Goal: Task Accomplishment & Management: Use online tool/utility

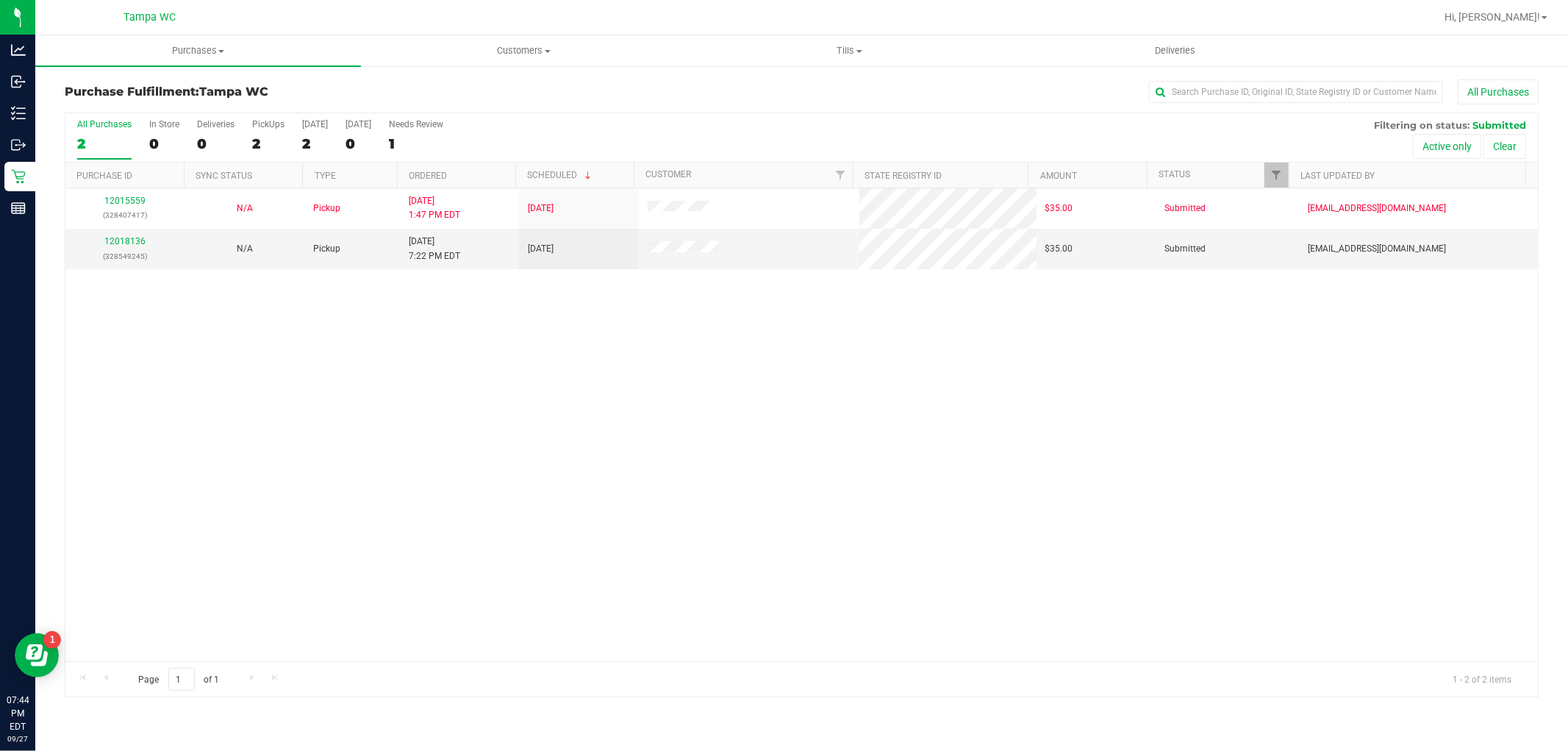
click at [91, 142] on div "2" at bounding box center [105, 143] width 54 height 17
click at [0, 0] on input "All Purchases 2" at bounding box center [0, 0] width 0 height 0
click at [118, 239] on link "12018136" at bounding box center [125, 241] width 41 height 11
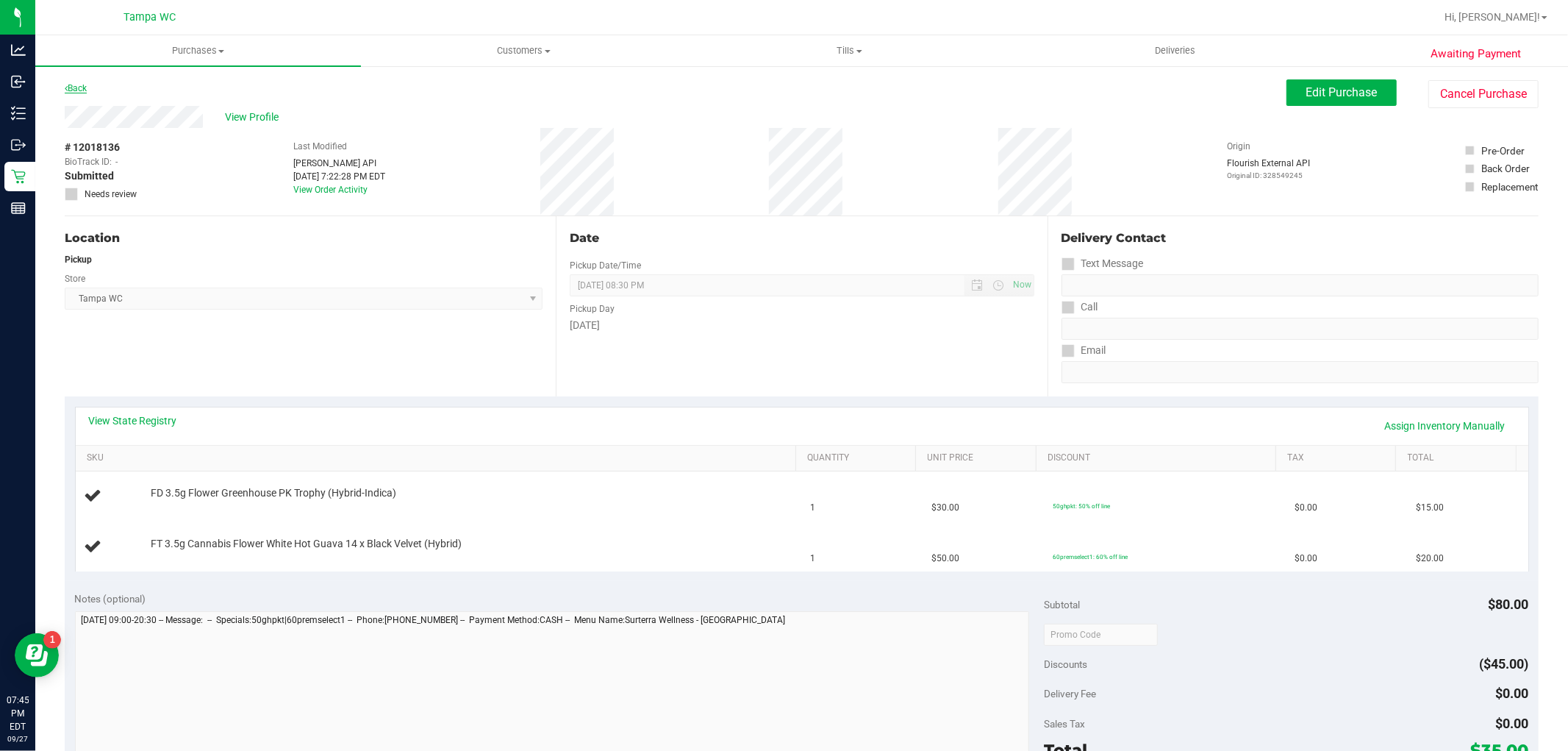
click at [81, 85] on link "Back" at bounding box center [76, 89] width 22 height 11
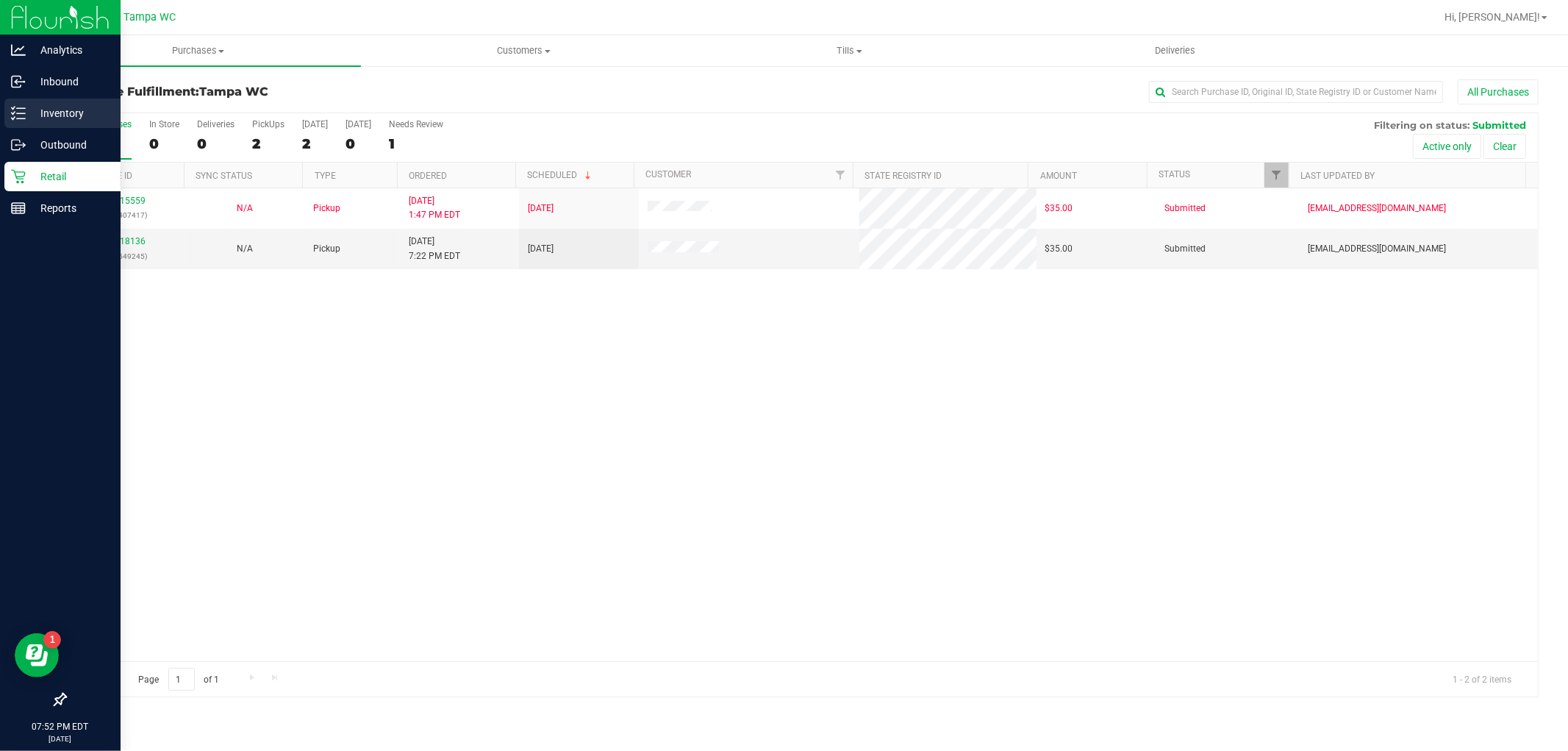
click at [16, 106] on icon at bounding box center [18, 113] width 15 height 15
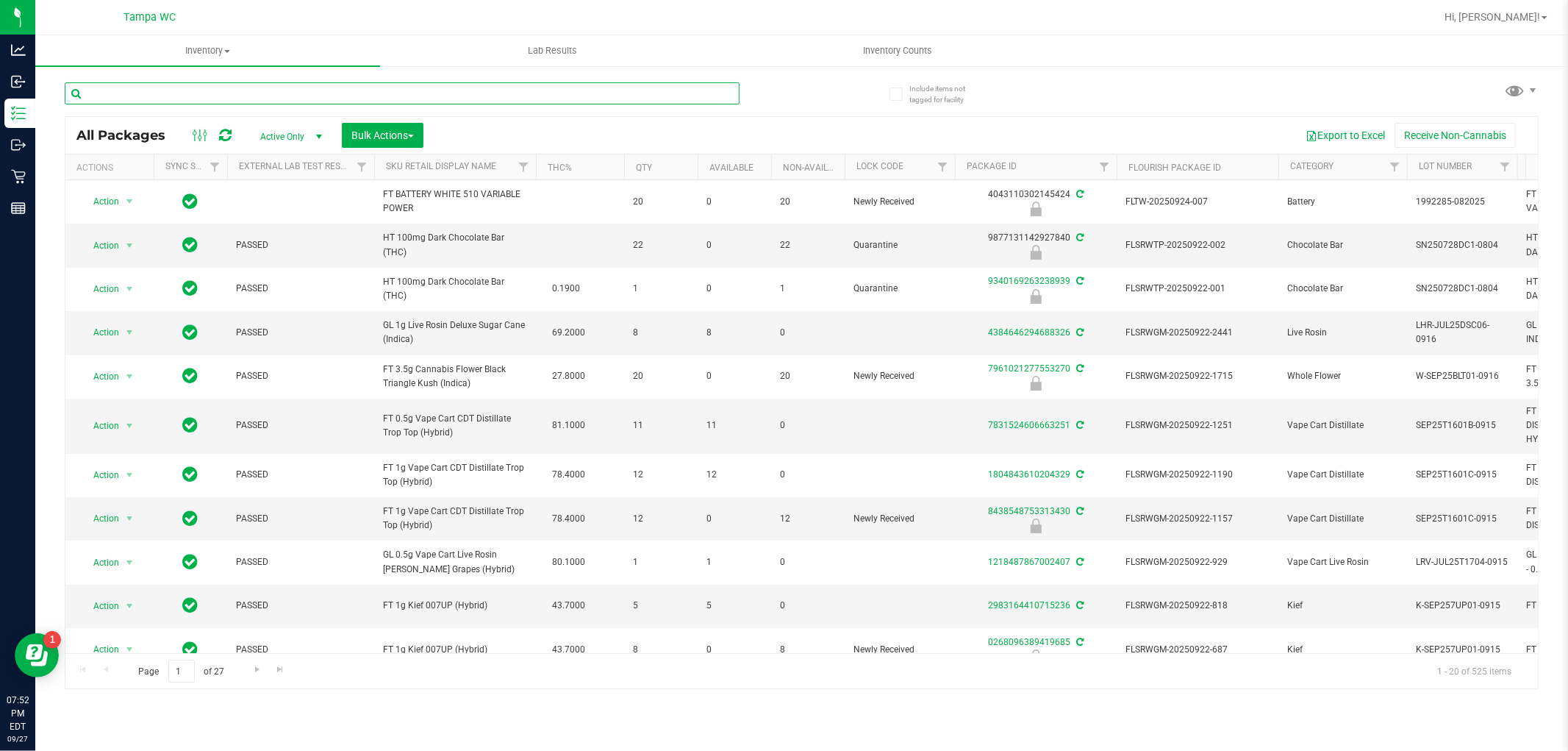
click at [227, 90] on input "text" at bounding box center [403, 93] width 675 height 22
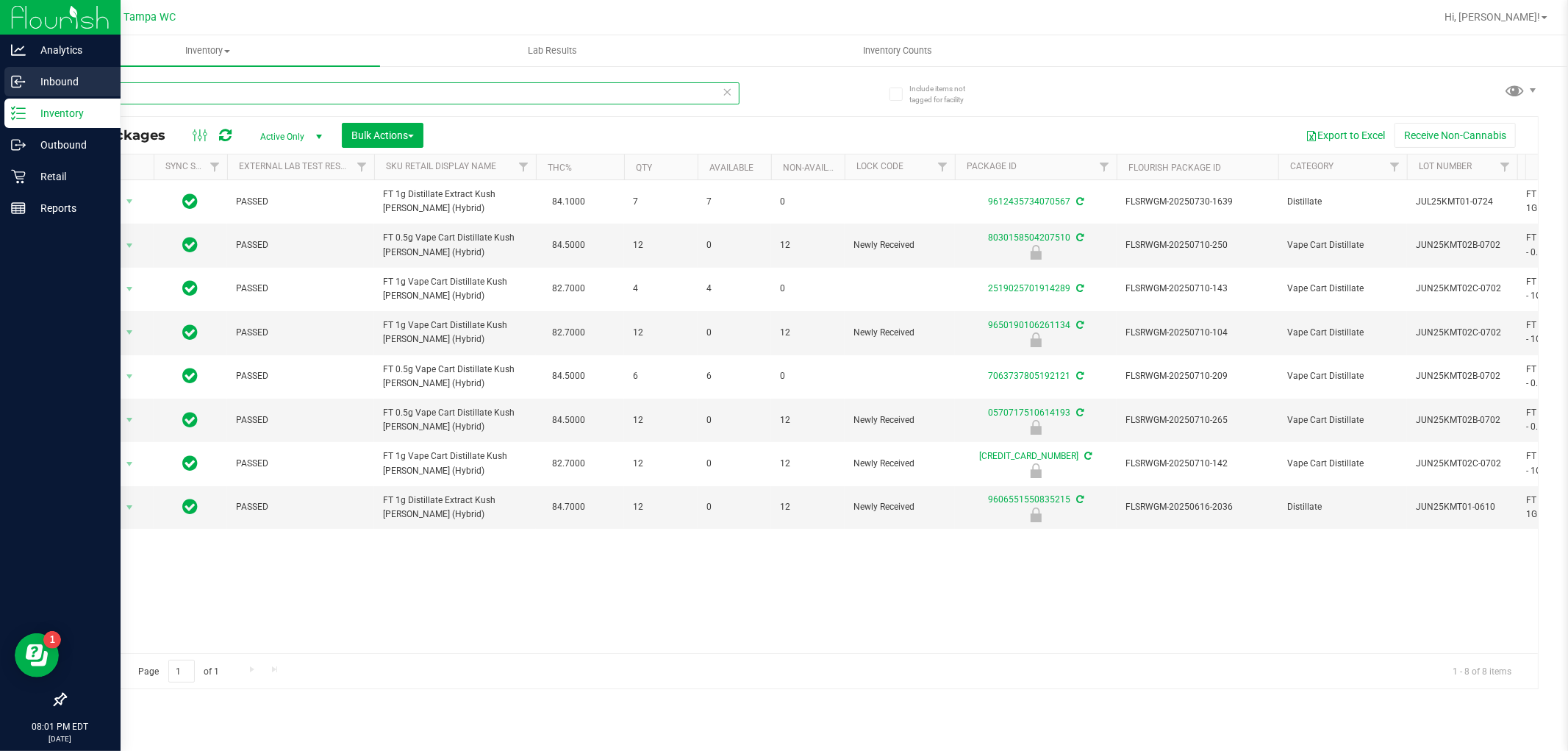
drag, startPoint x: 204, startPoint y: 87, endPoint x: 0, endPoint y: 96, distance: 204.2
click at [0, 93] on div "Analytics Inbound Inventory Outbound Retail Reports 08:01 PM EDT [DATE] 09/27 T…" at bounding box center [784, 376] width 1568 height 751
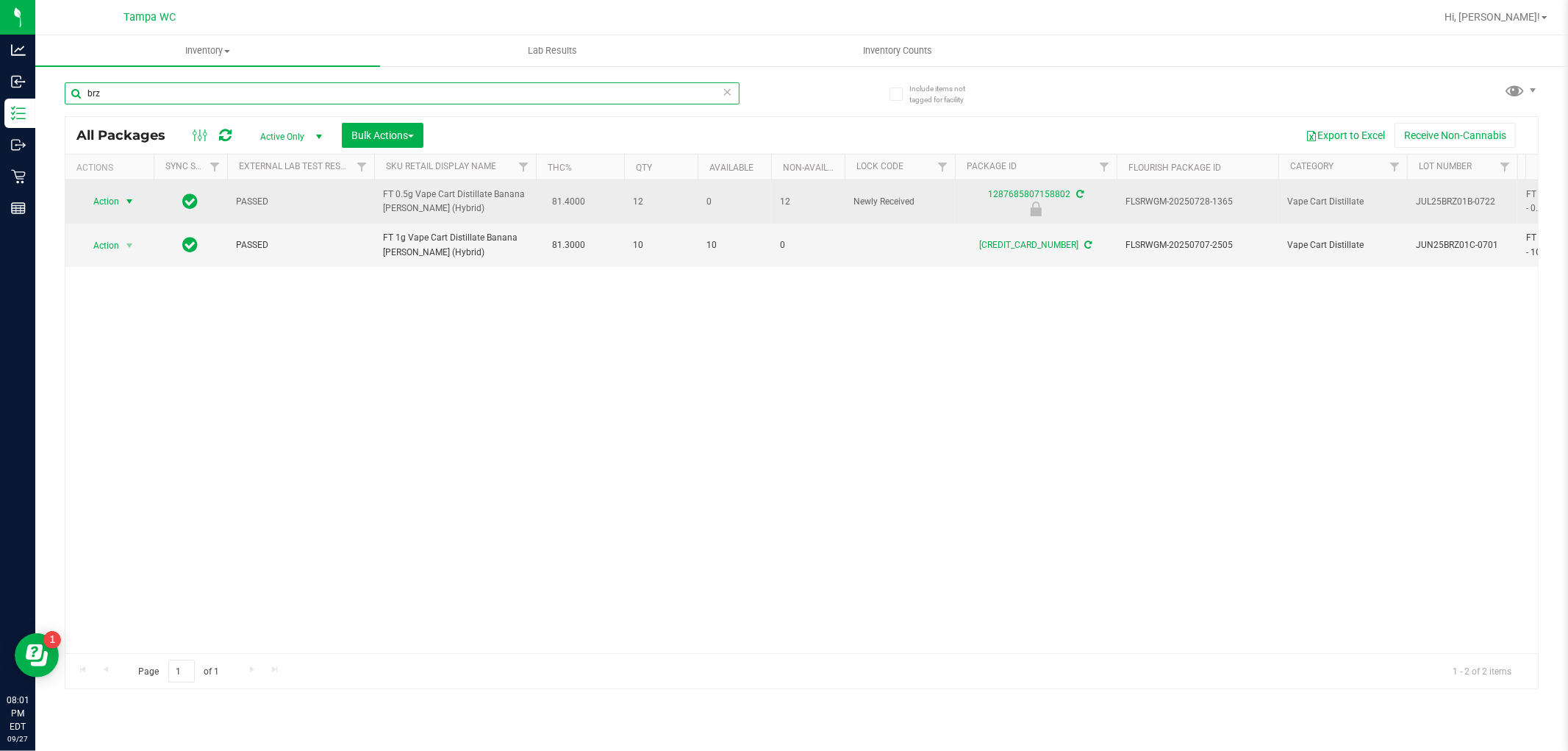
type input "brz"
click at [101, 196] on span "Action" at bounding box center [99, 201] width 40 height 20
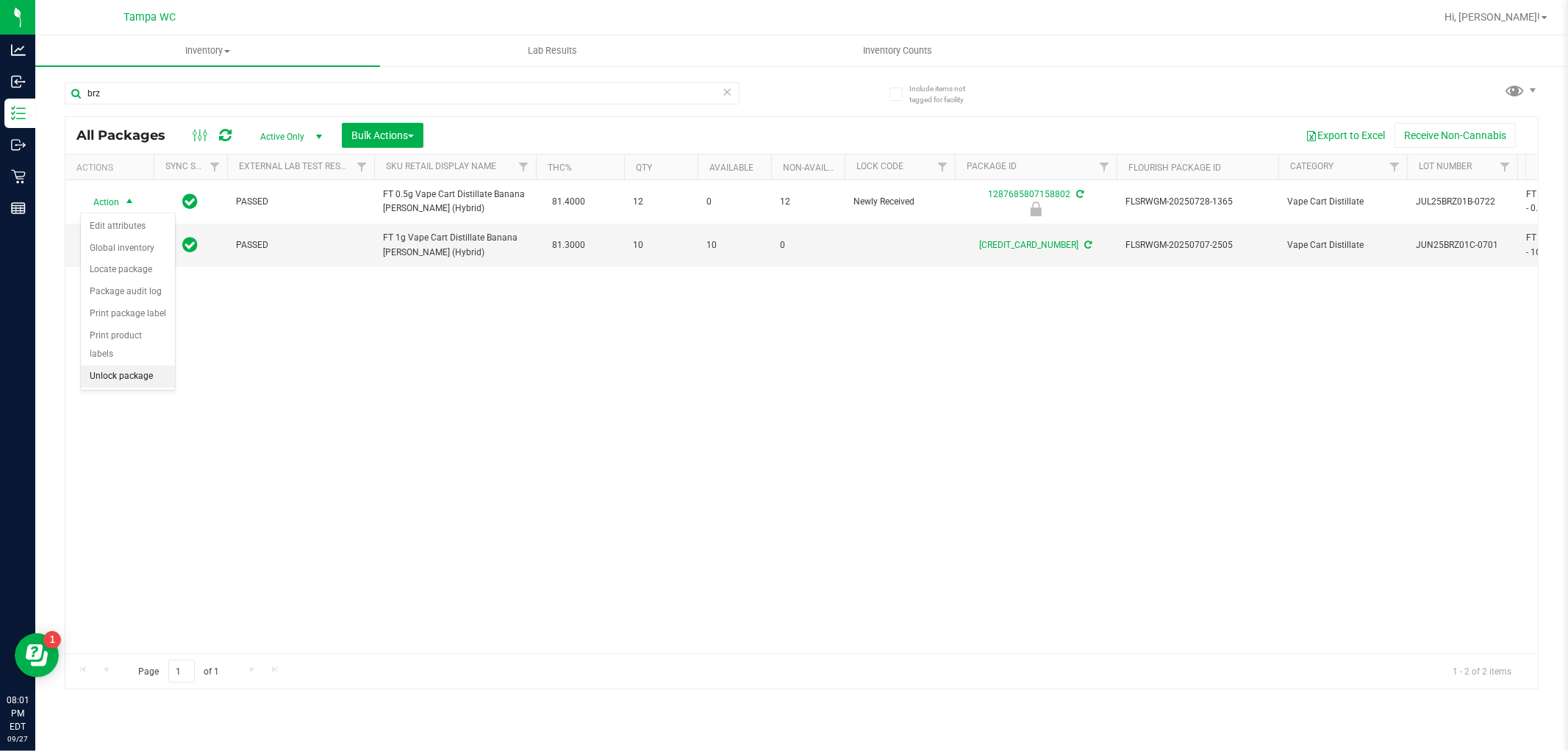
click at [109, 369] on li "Unlock package" at bounding box center [127, 376] width 94 height 22
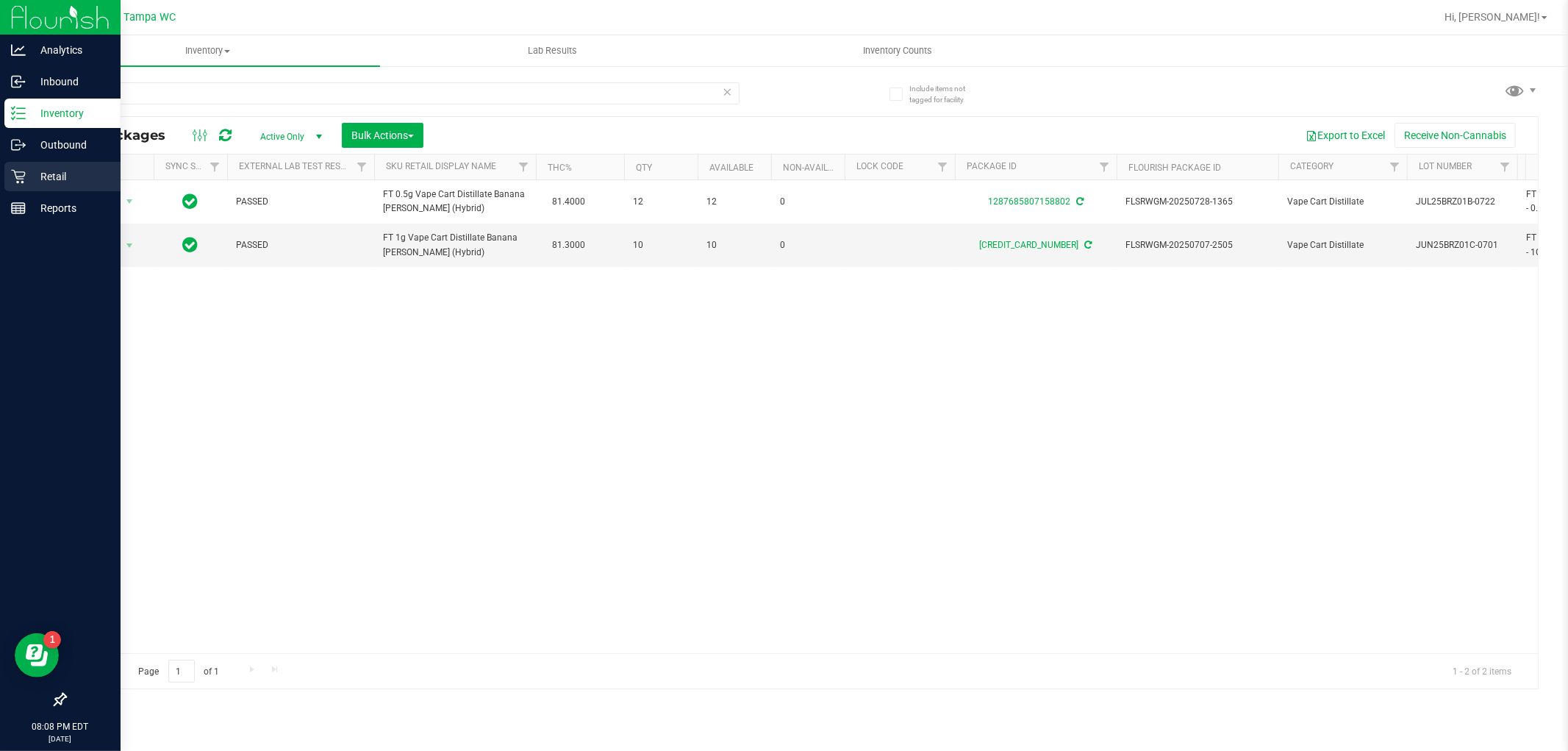
click at [24, 165] on div "Retail" at bounding box center [62, 176] width 116 height 29
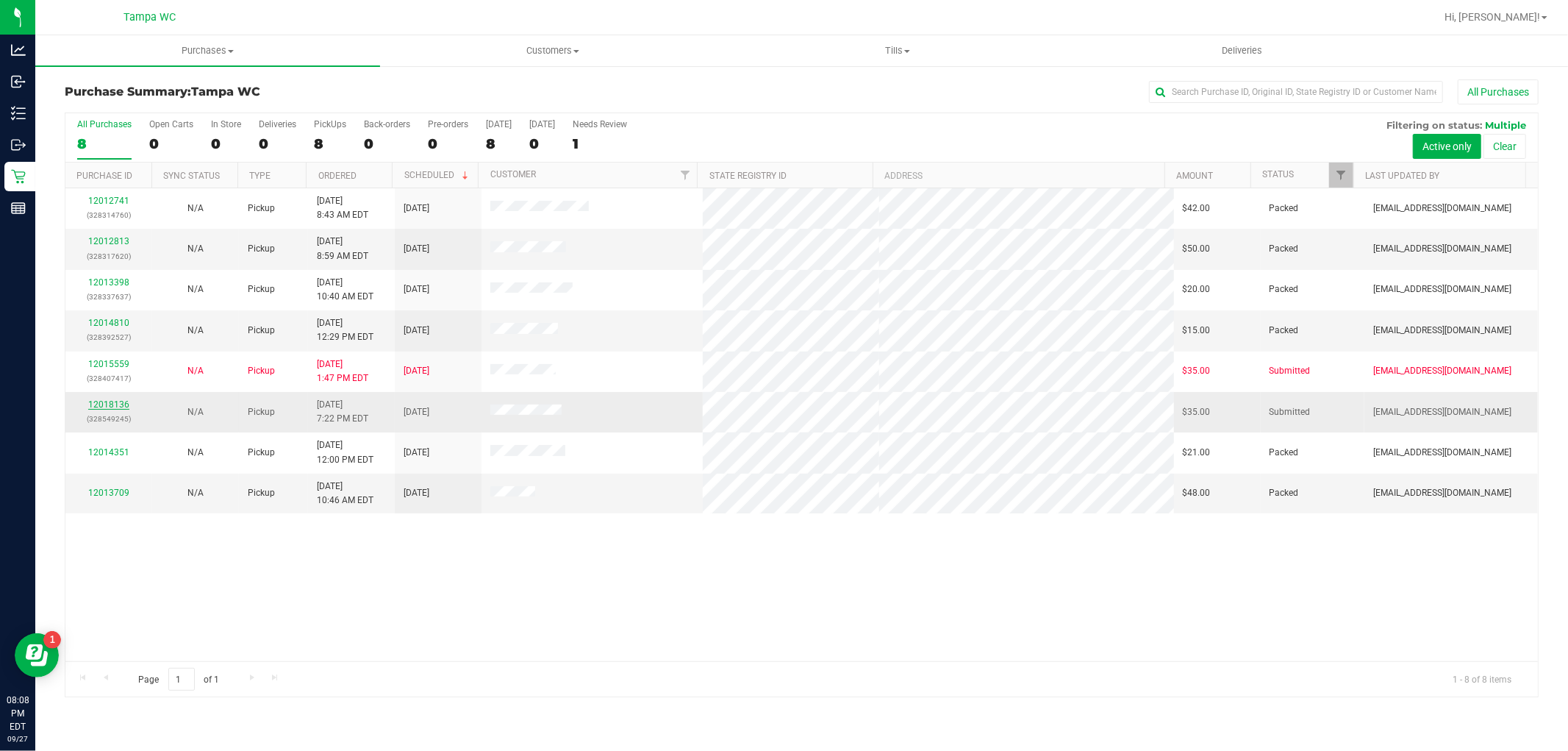
click at [109, 406] on link "12018136" at bounding box center [108, 405] width 41 height 11
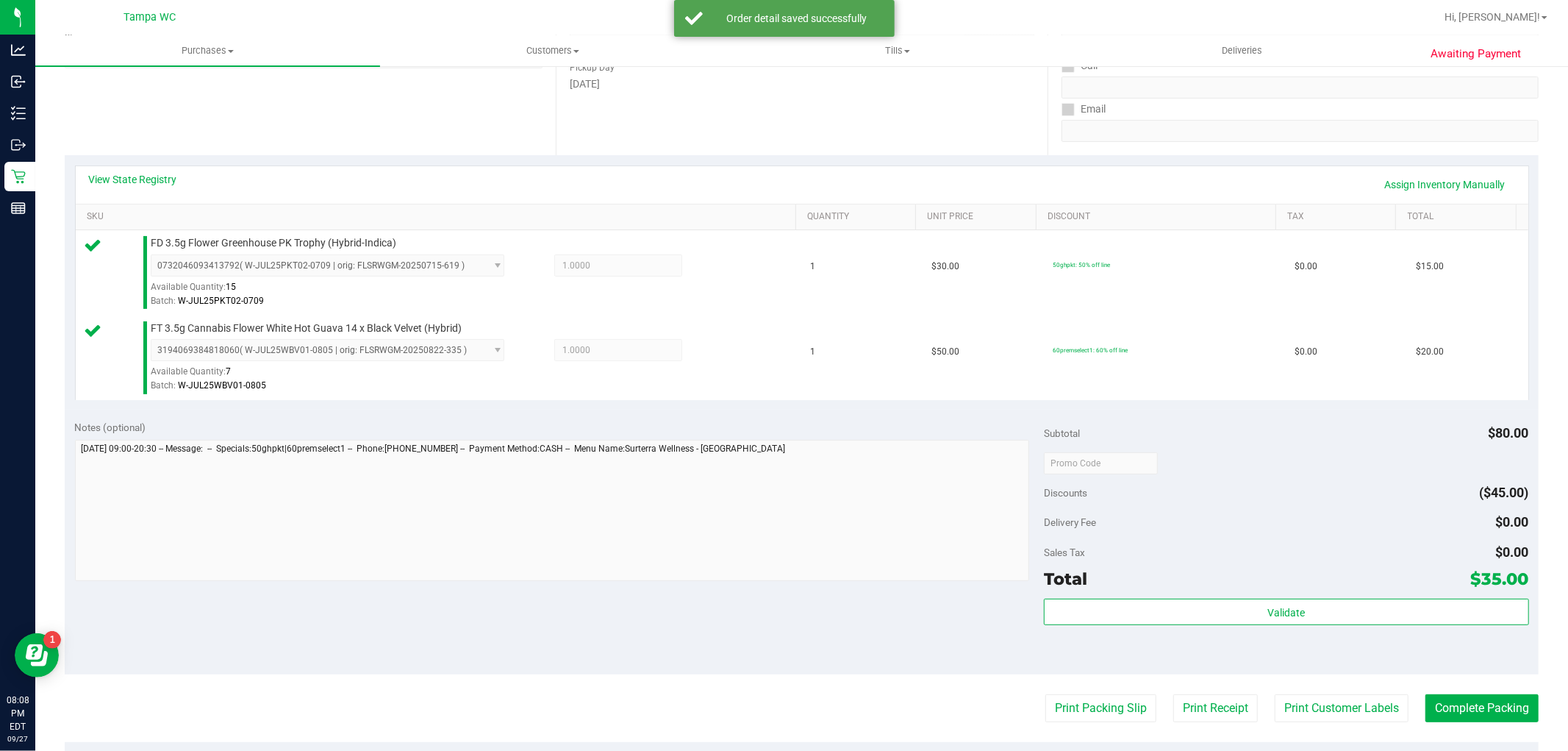
scroll to position [538, 0]
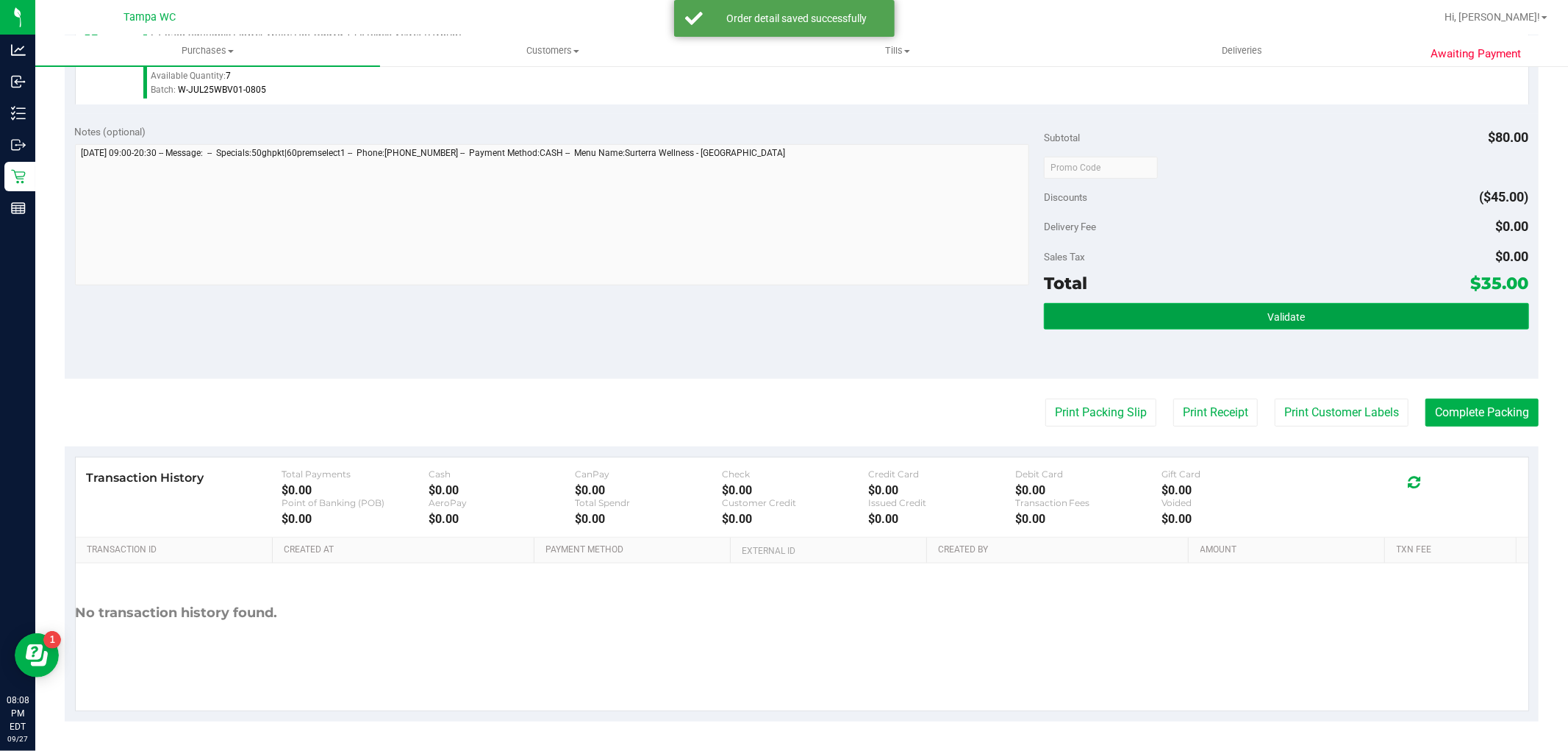
click at [1290, 322] on button "Validate" at bounding box center [1286, 317] width 484 height 26
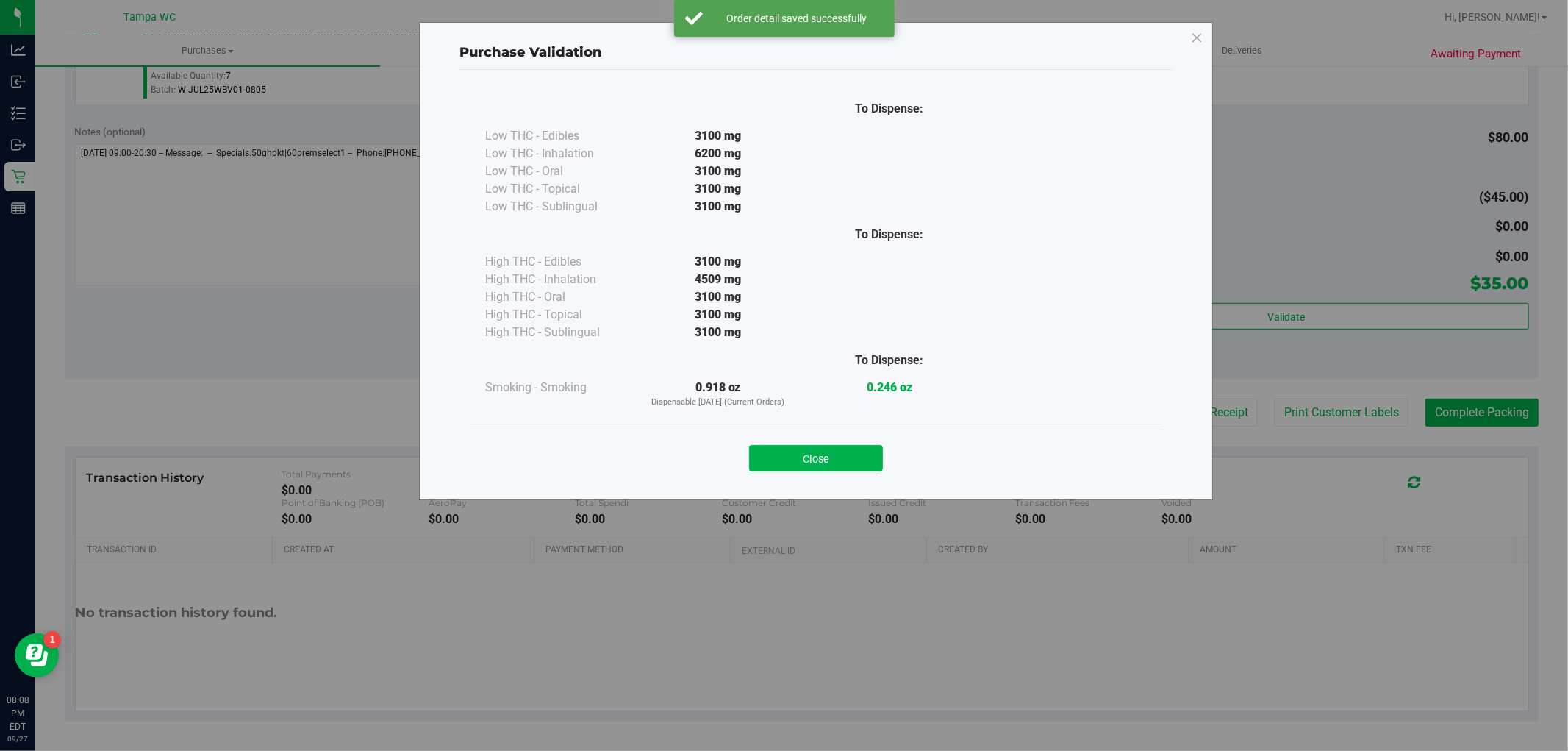
click at [862, 447] on button "Close" at bounding box center [816, 458] width 134 height 26
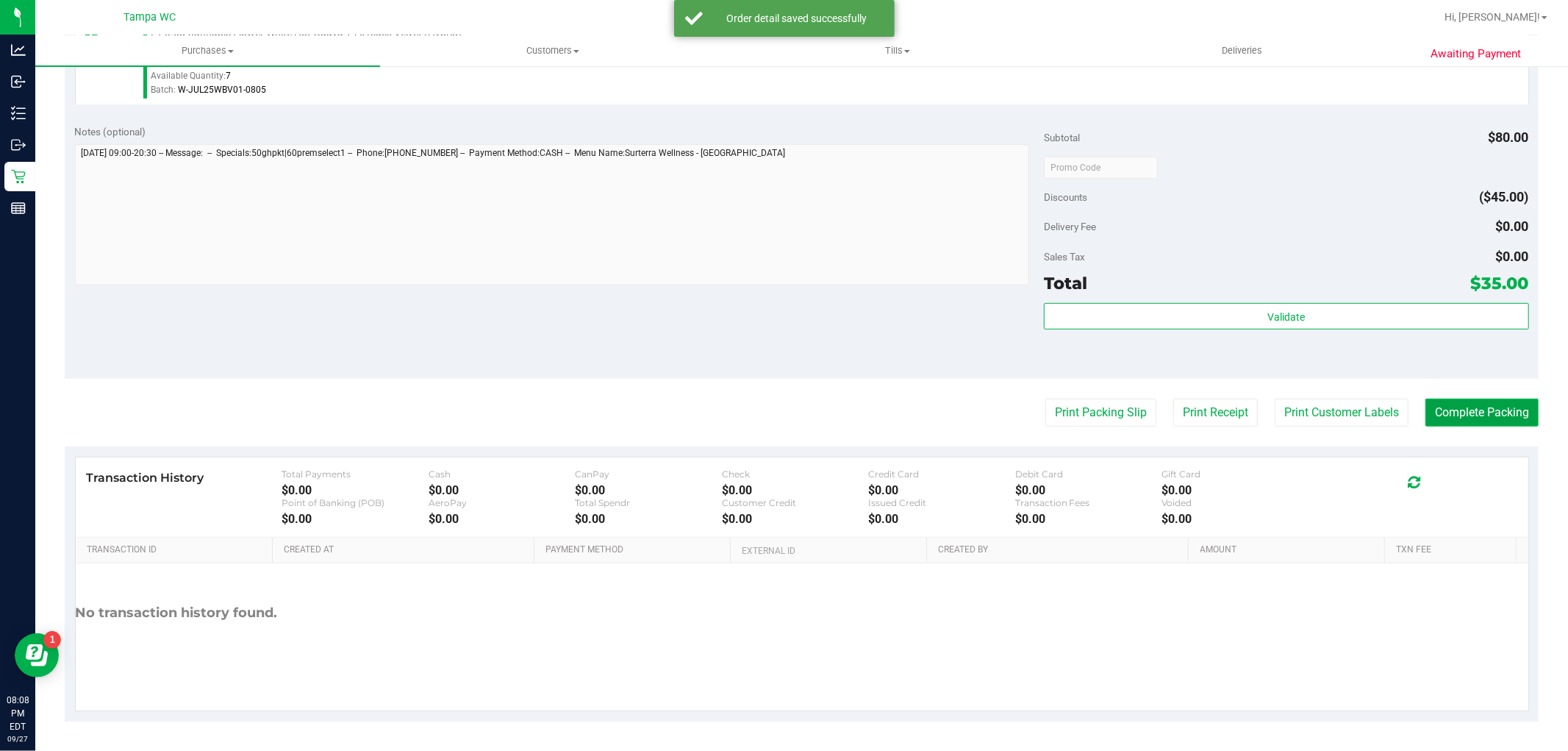
click at [1473, 415] on button "Complete Packing" at bounding box center [1482, 412] width 113 height 28
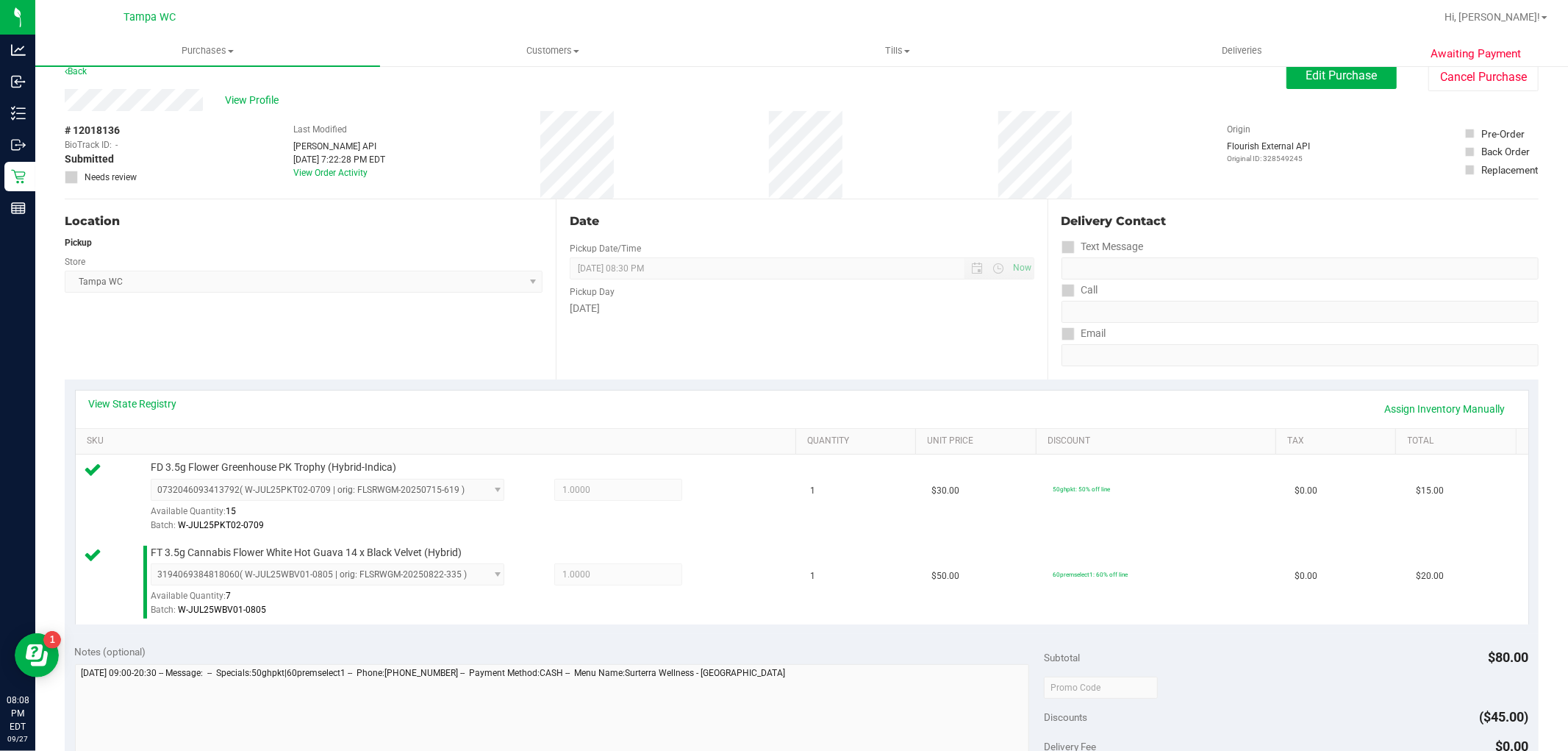
scroll to position [0, 0]
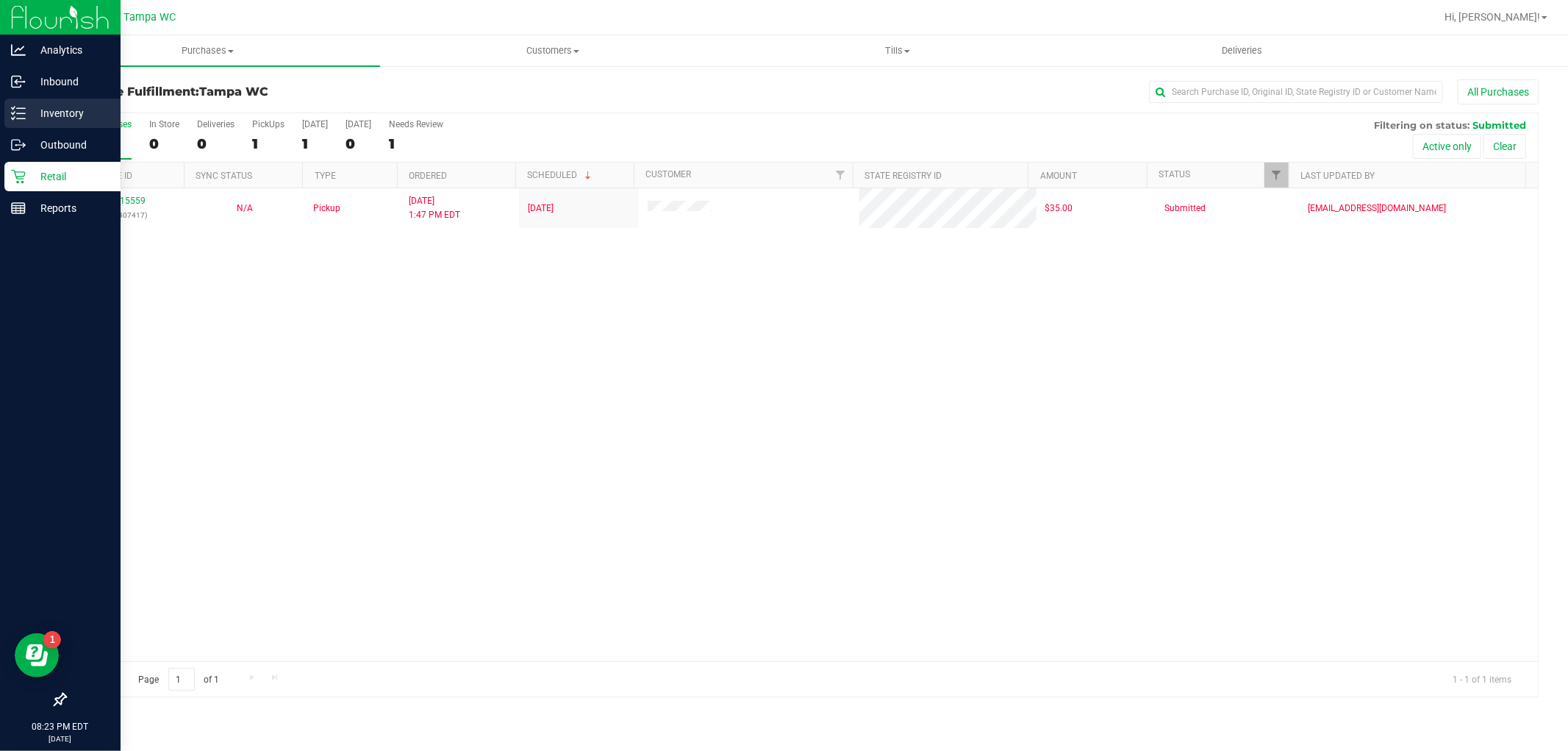
click at [41, 105] on p "Inventory" at bounding box center [69, 113] width 88 height 18
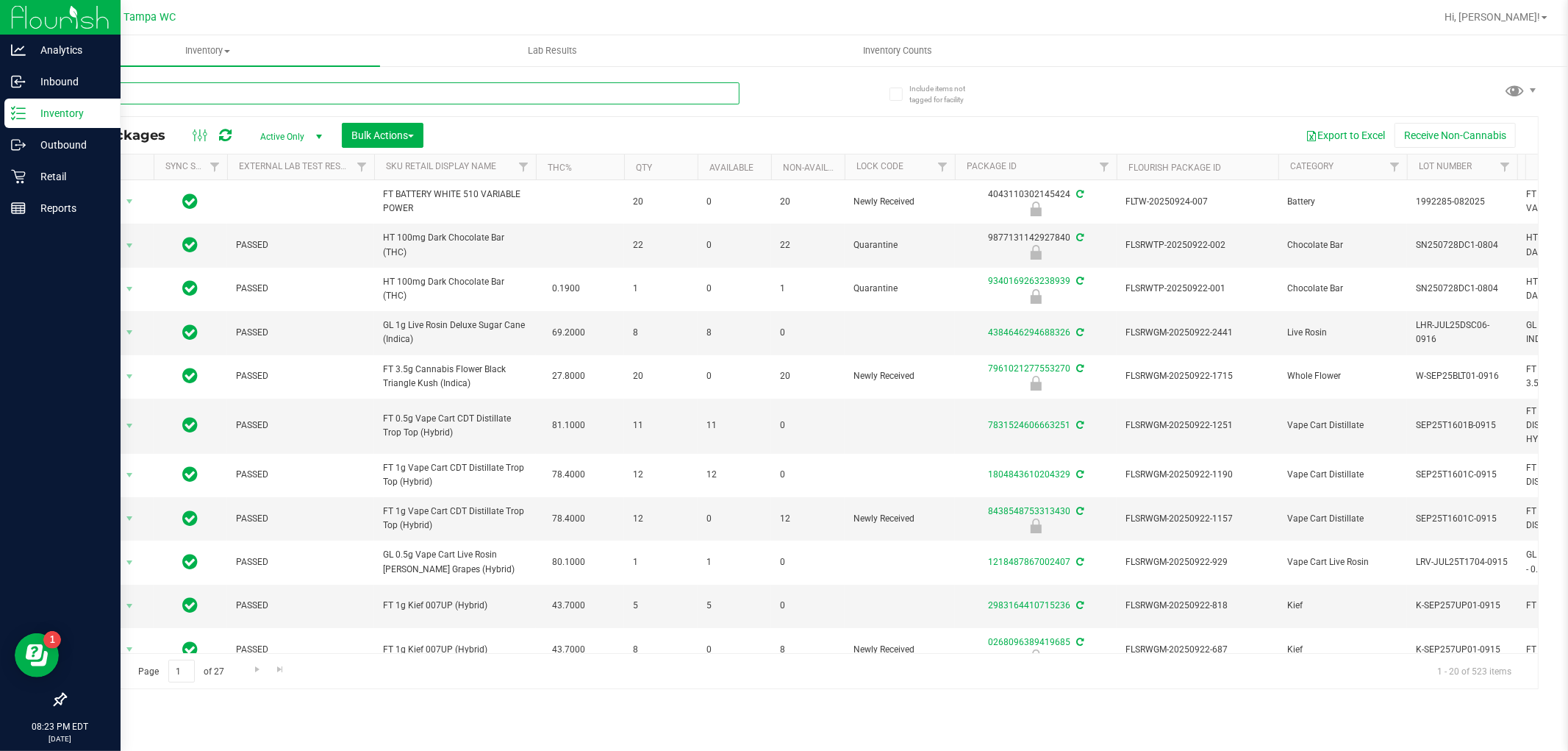
click at [395, 92] on input "text" at bounding box center [403, 93] width 675 height 22
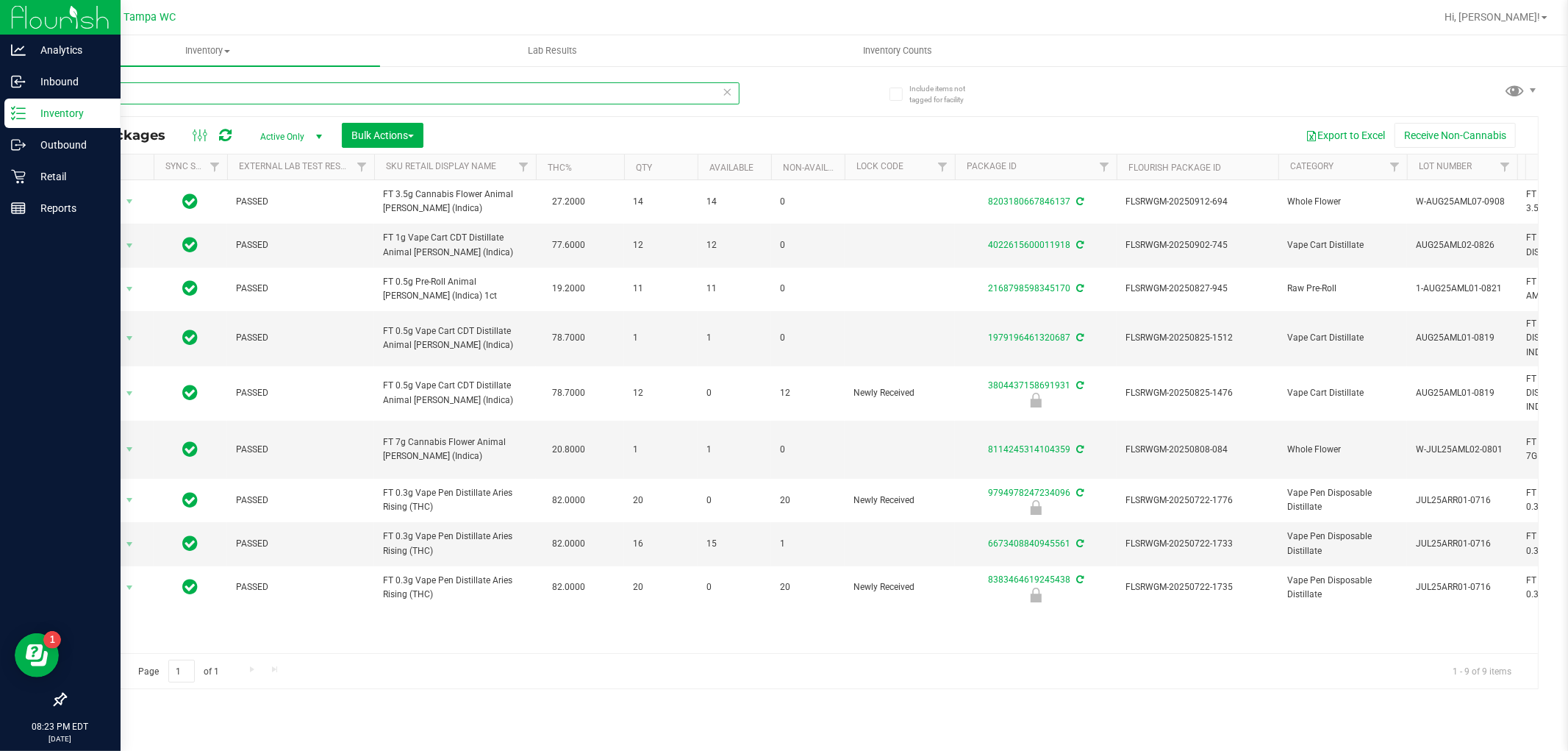
type input "arr"
click at [722, 87] on icon at bounding box center [728, 91] width 11 height 18
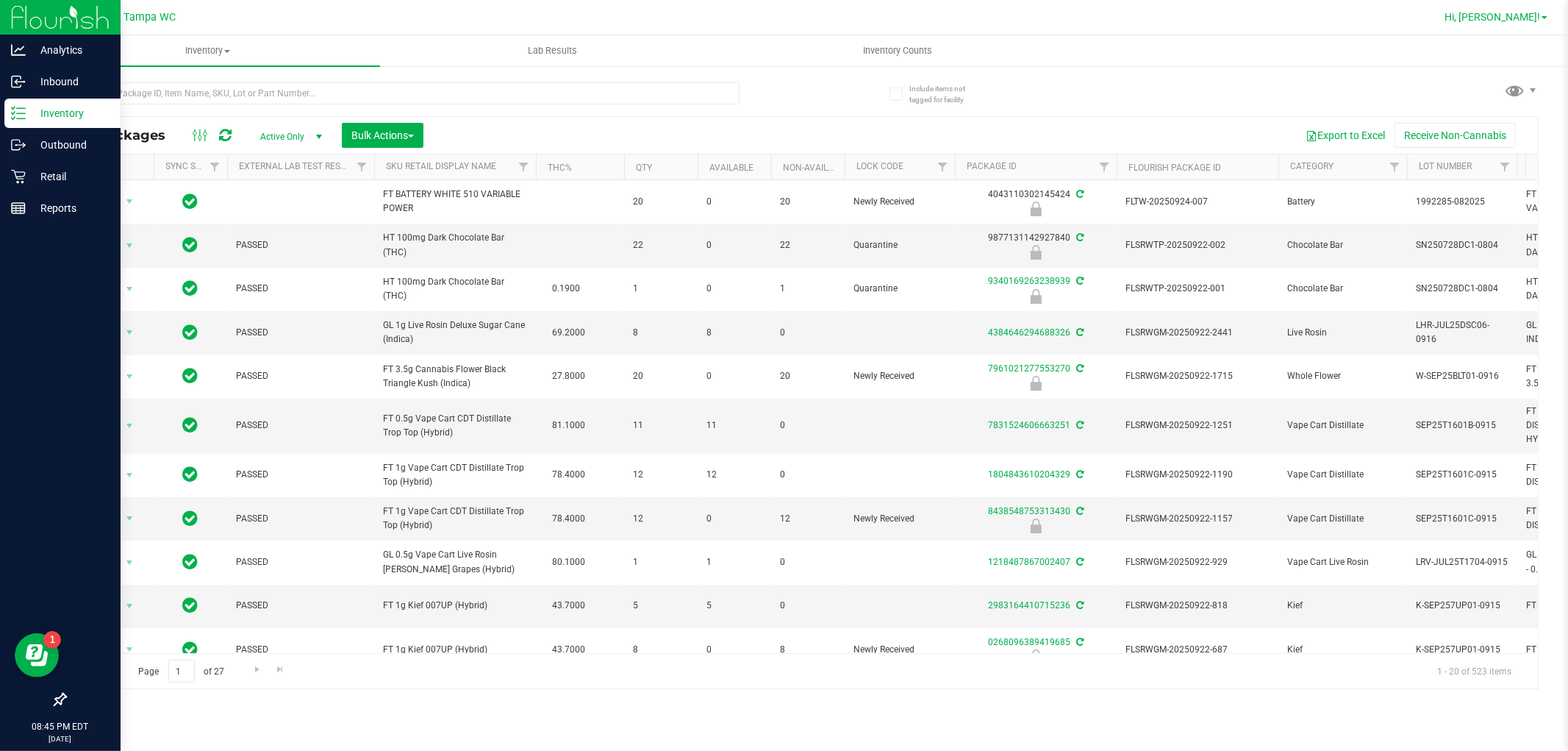
click at [1535, 16] on span "Hi, [PERSON_NAME]!" at bounding box center [1492, 17] width 96 height 11
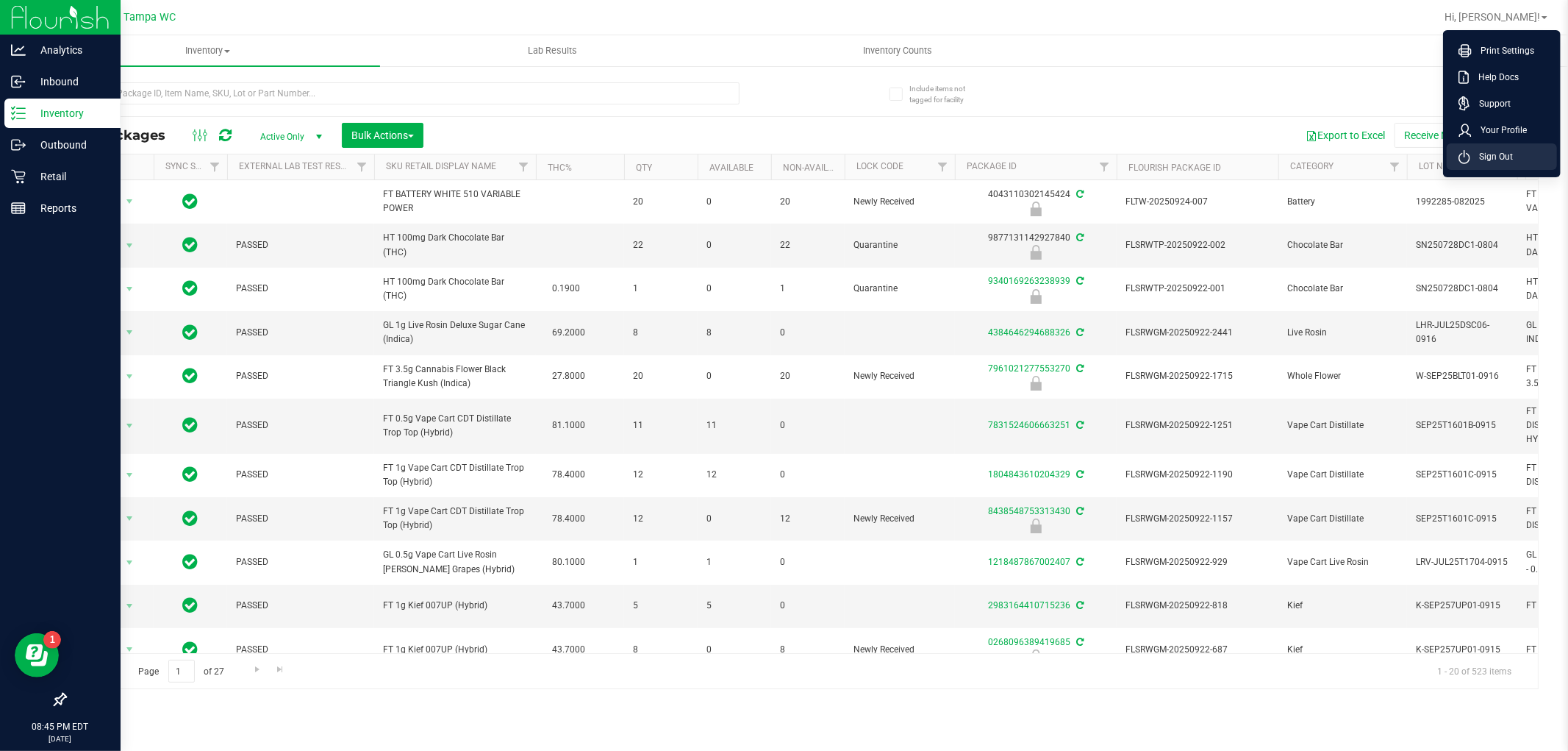
click at [1491, 157] on span "Sign Out" at bounding box center [1492, 157] width 43 height 15
